Goal: Task Accomplishment & Management: Complete application form

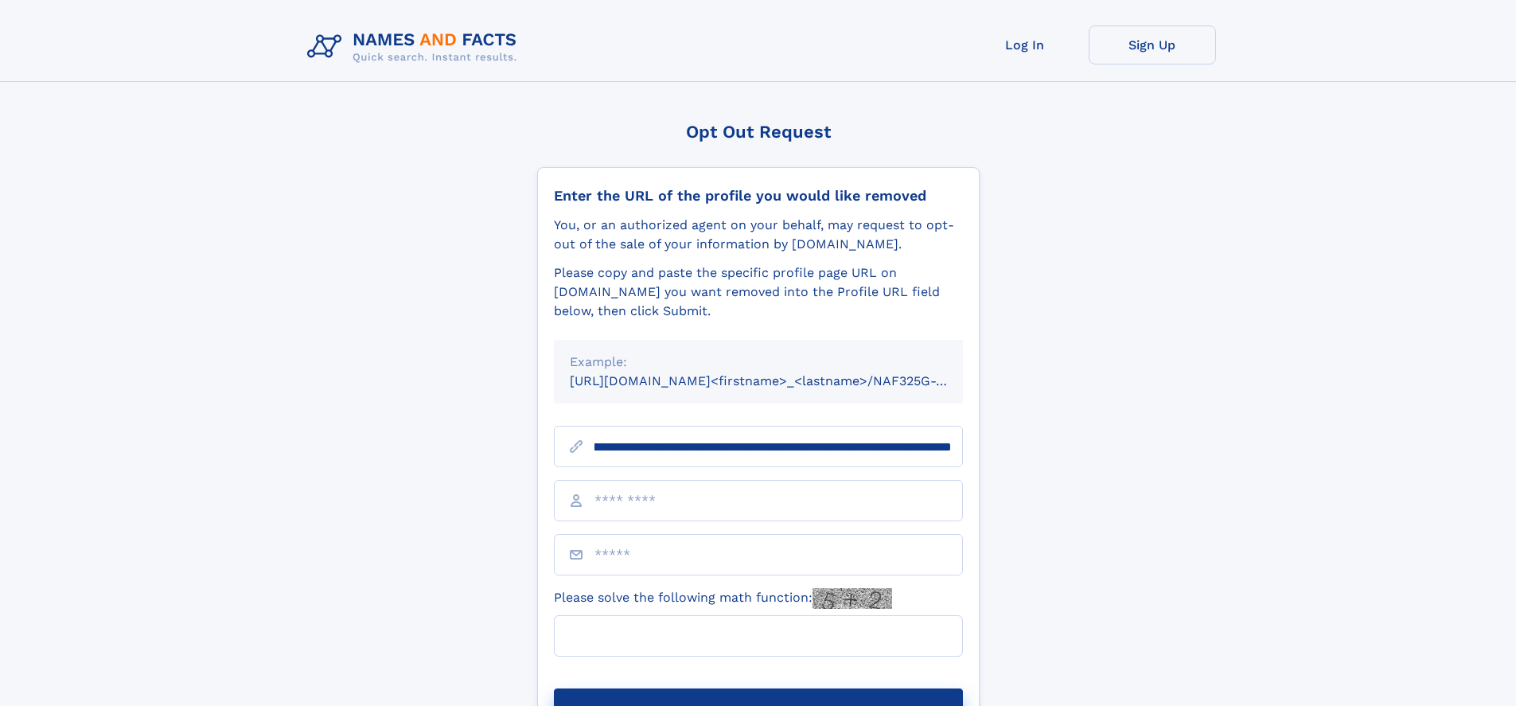
scroll to position [0, 220]
type input "**********"
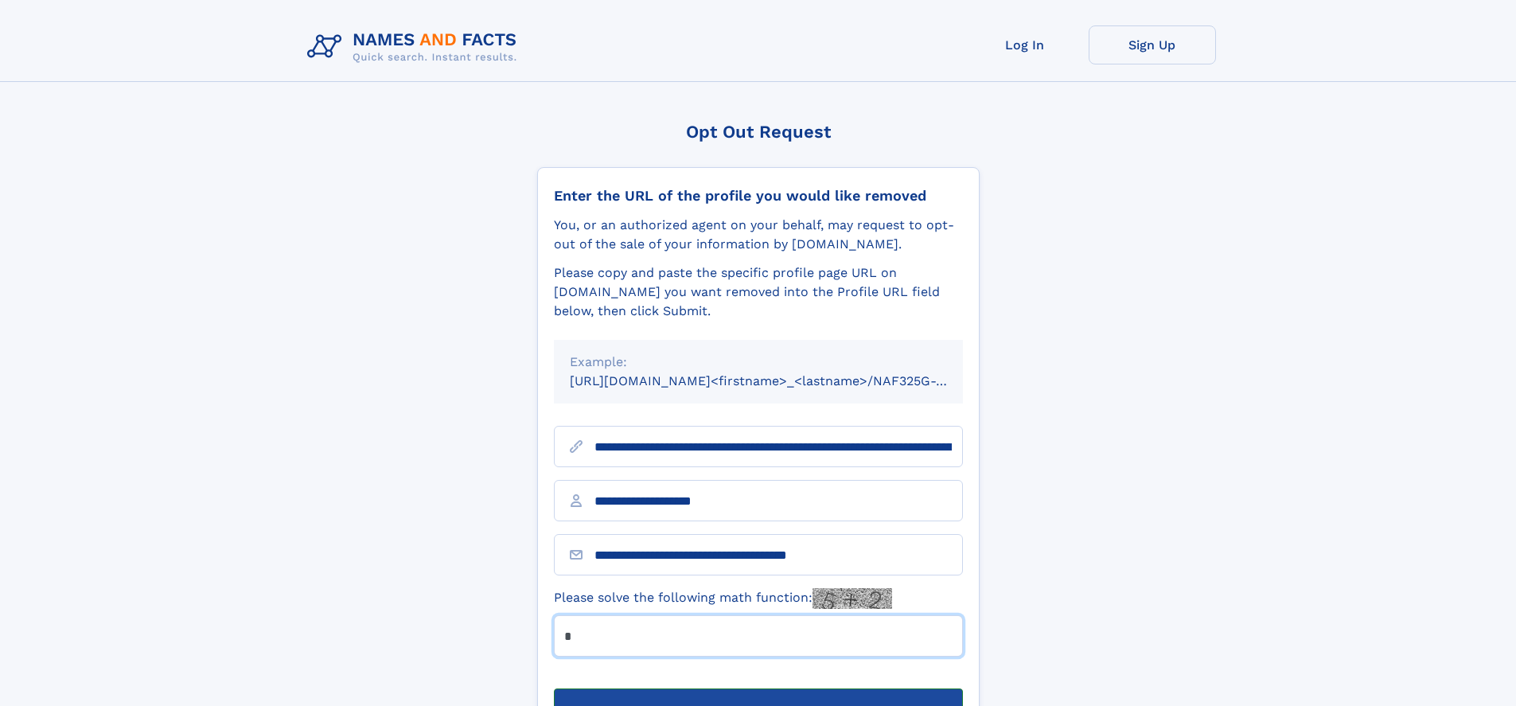
type input "*"
click at [758, 688] on button "Submit Opt Out Request" at bounding box center [758, 713] width 409 height 51
